Goal: Find specific page/section: Find specific page/section

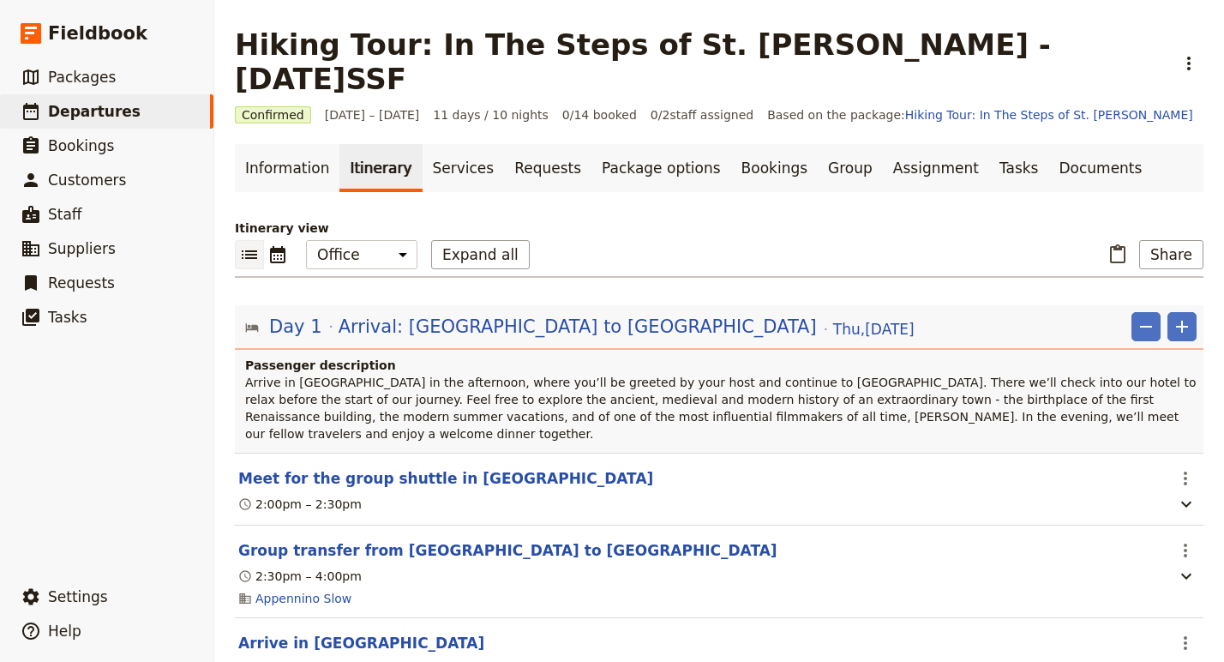
scroll to position [7086, 0]
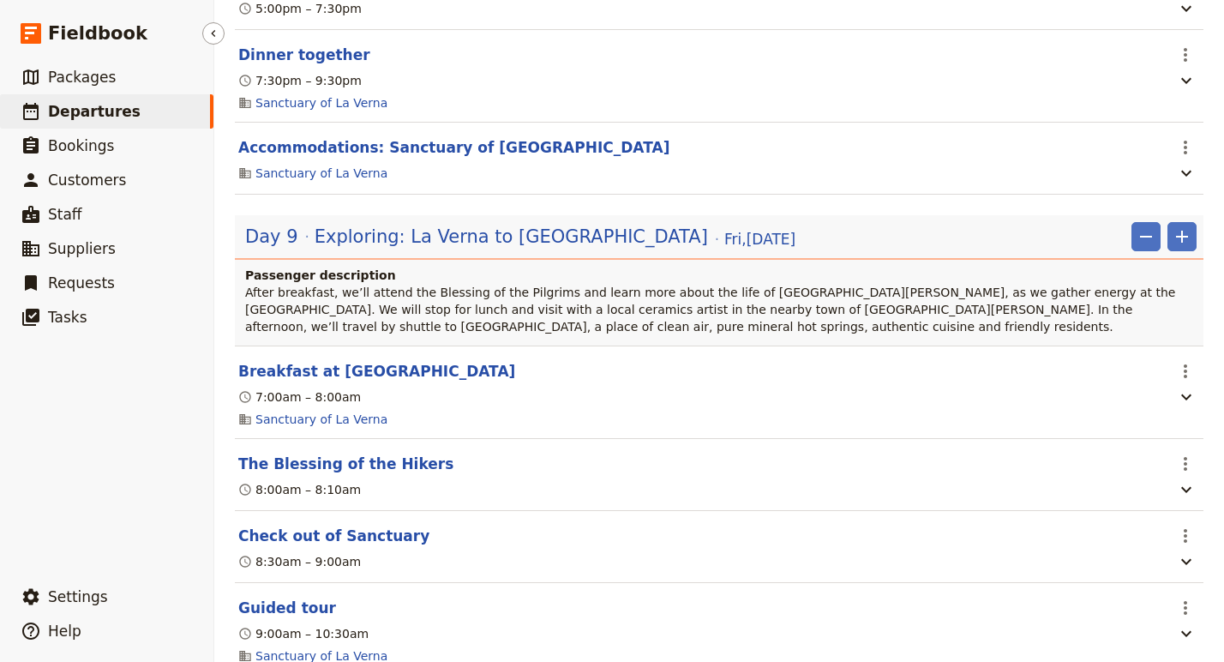
click at [108, 112] on span "Departures" at bounding box center [94, 111] width 93 height 17
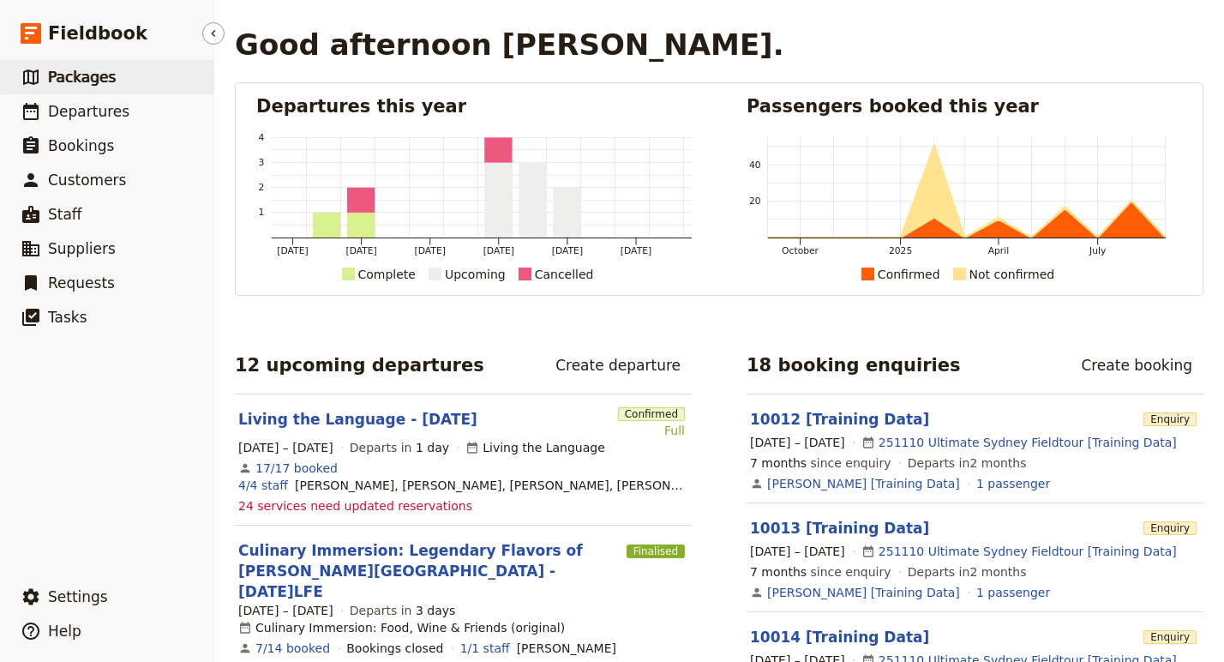
click at [111, 79] on link "​ Packages" at bounding box center [106, 77] width 213 height 34
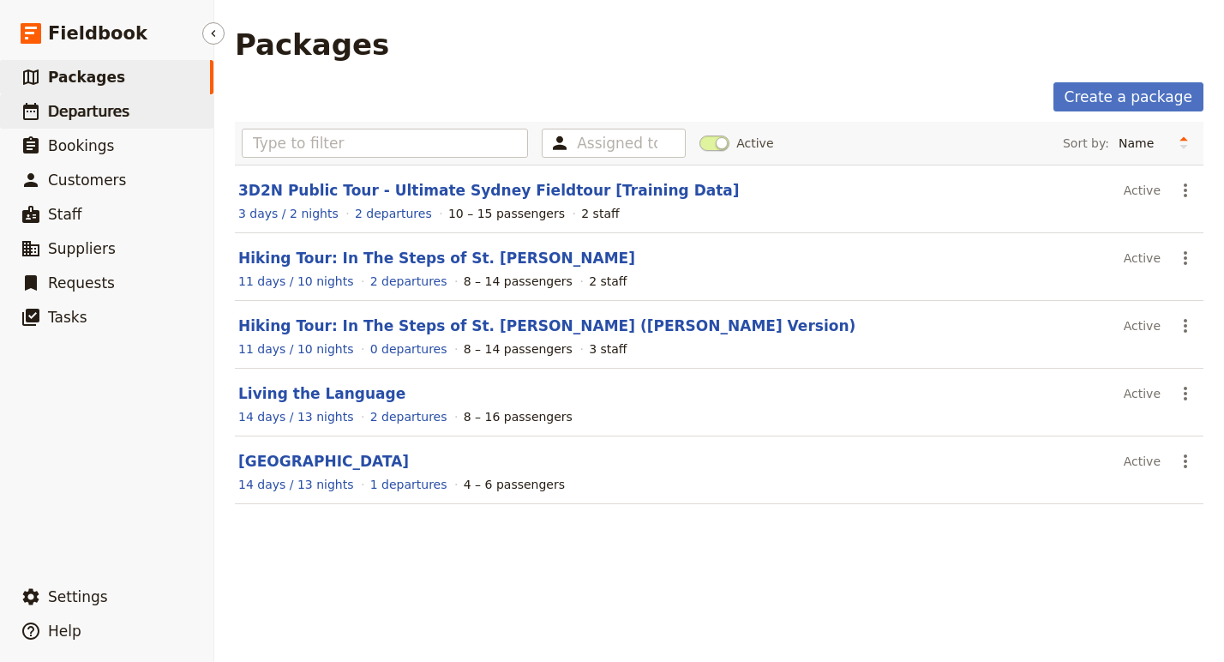
click at [105, 120] on span "Departures" at bounding box center [88, 111] width 81 height 21
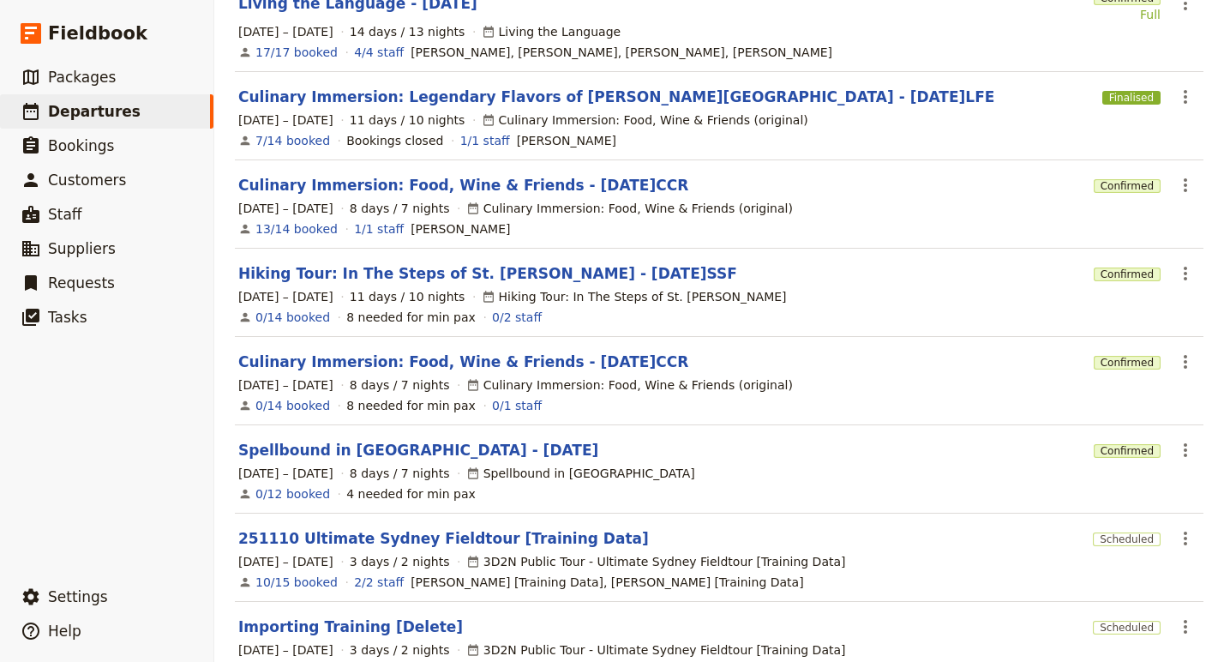
scroll to position [435, 0]
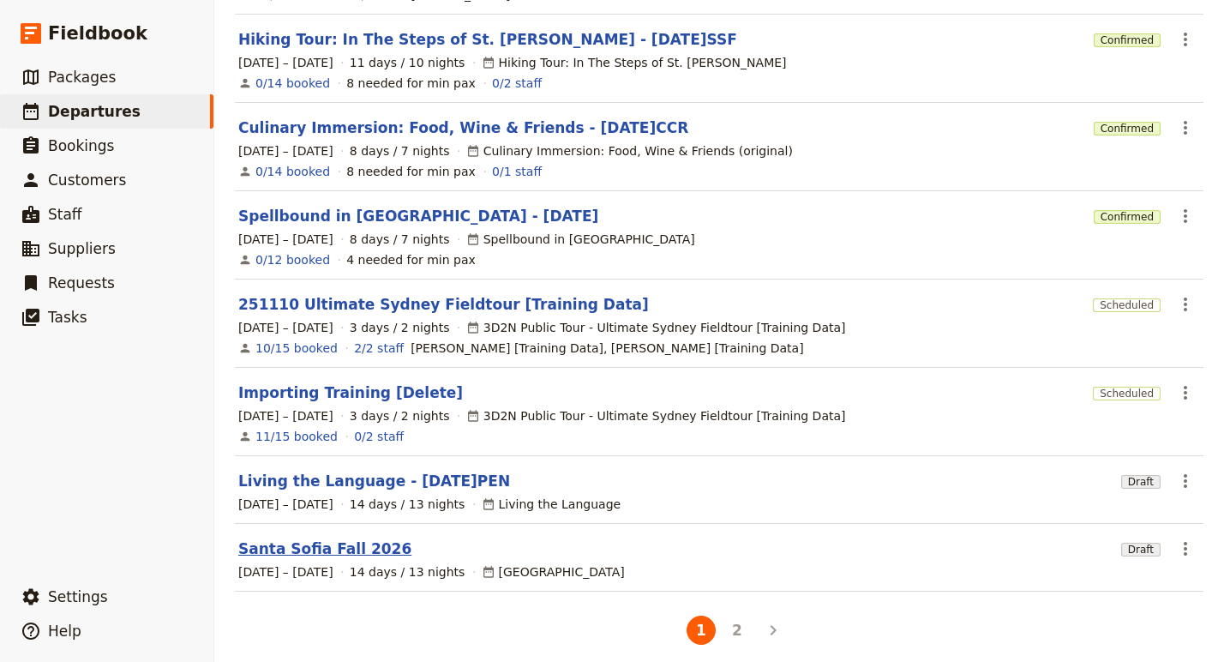
click at [329, 538] on link "Santa Sofia Fall 2026" at bounding box center [324, 548] width 173 height 21
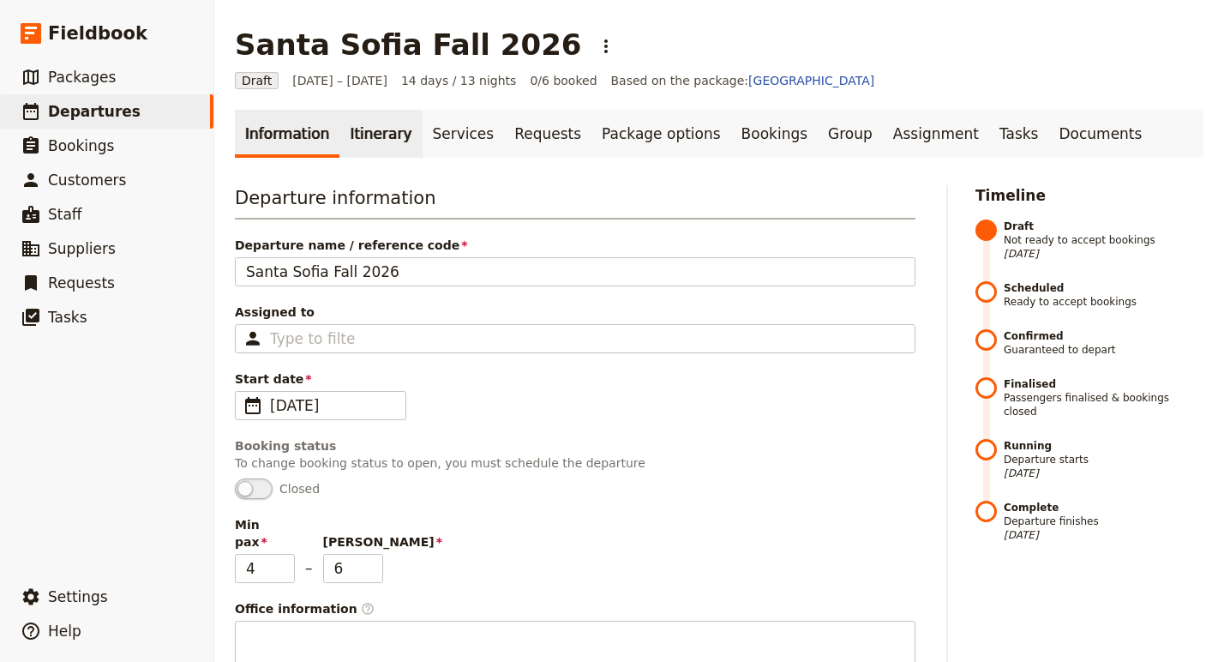
click at [369, 145] on link "Itinerary" at bounding box center [380, 134] width 82 height 48
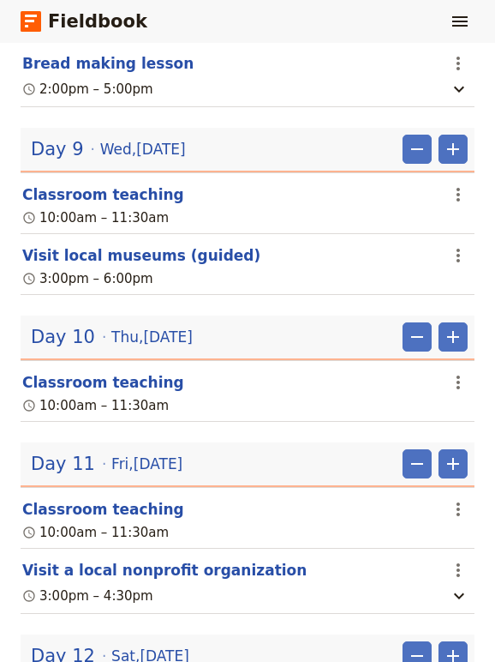
scroll to position [1866, 0]
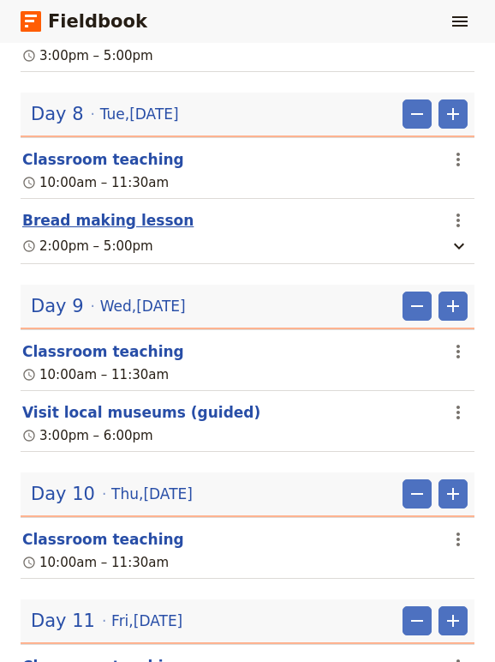
click at [113, 228] on button "Bread making lesson" at bounding box center [107, 220] width 171 height 21
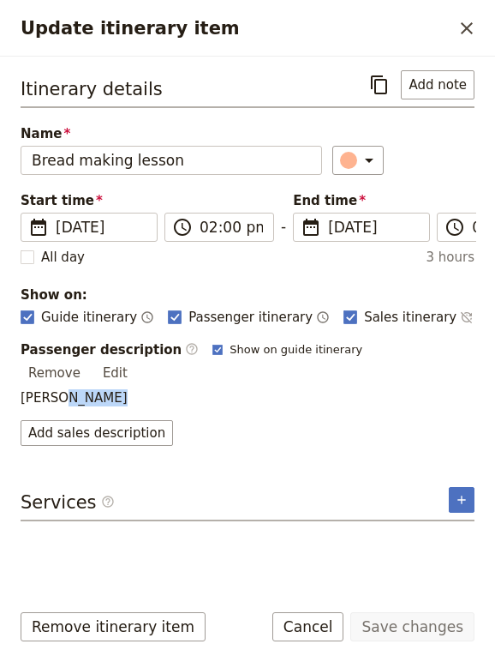
drag, startPoint x: 118, startPoint y: 387, endPoint x: 57, endPoint y: 381, distance: 61.9
click at [57, 381] on div "Passenger description ​ Show on guide itinerary Remove Edit Paolo Marianini Add…" at bounding box center [248, 393] width 454 height 105
copy p "Marianini"
